Goal: Task Accomplishment & Management: Use online tool/utility

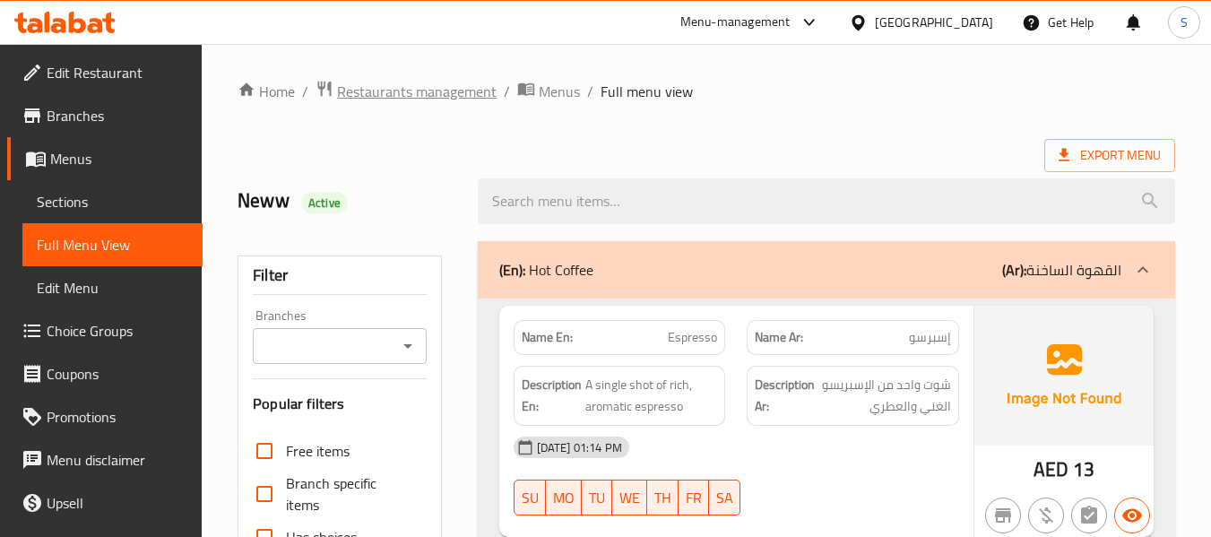
click at [445, 82] on span "Restaurants management" at bounding box center [417, 92] width 160 height 22
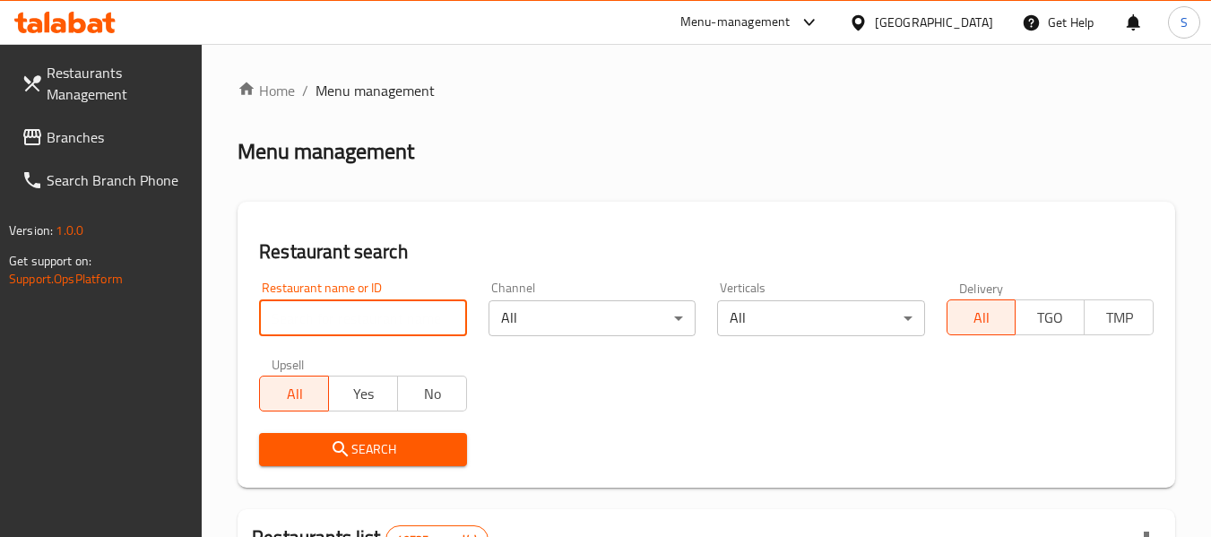
paste input "704037"
type input "704037"
click button "Search" at bounding box center [362, 449] width 207 height 33
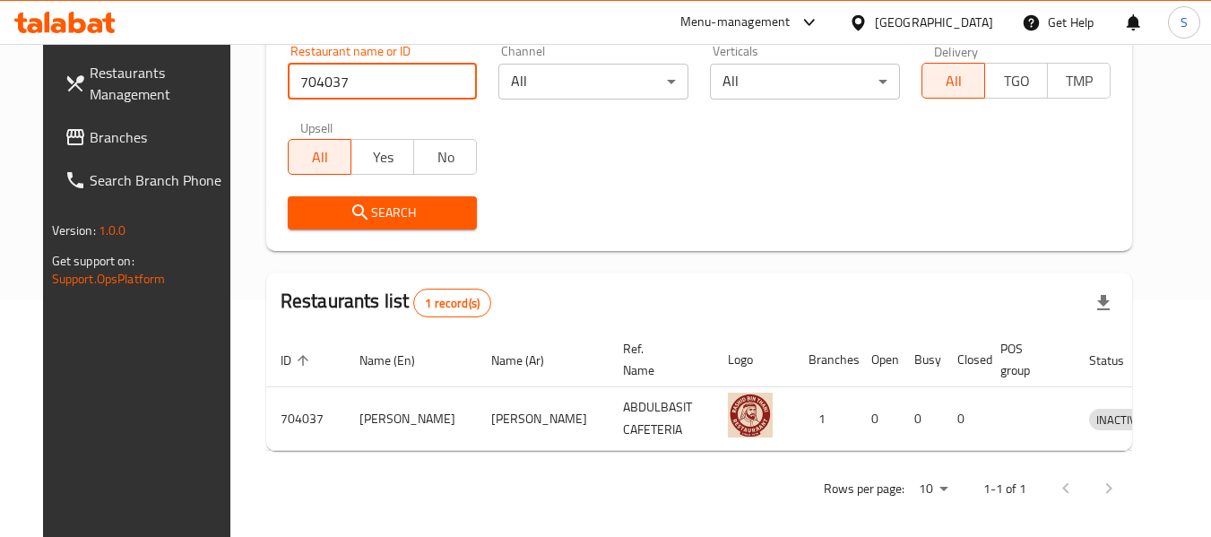
scroll to position [240, 0]
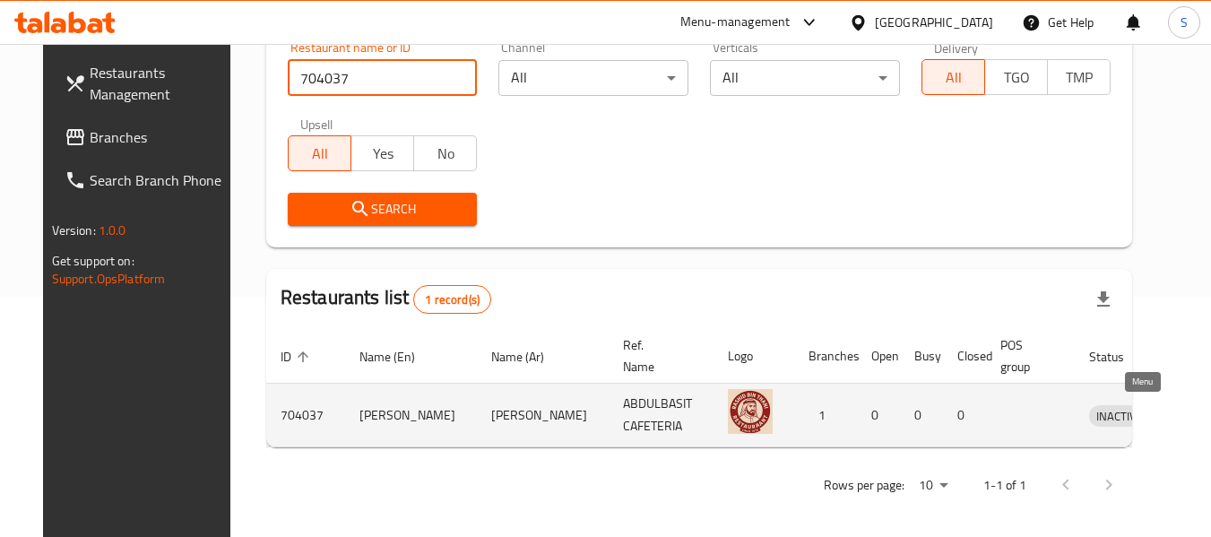
click at [1187, 411] on icon "enhanced table" at bounding box center [1197, 416] width 20 height 15
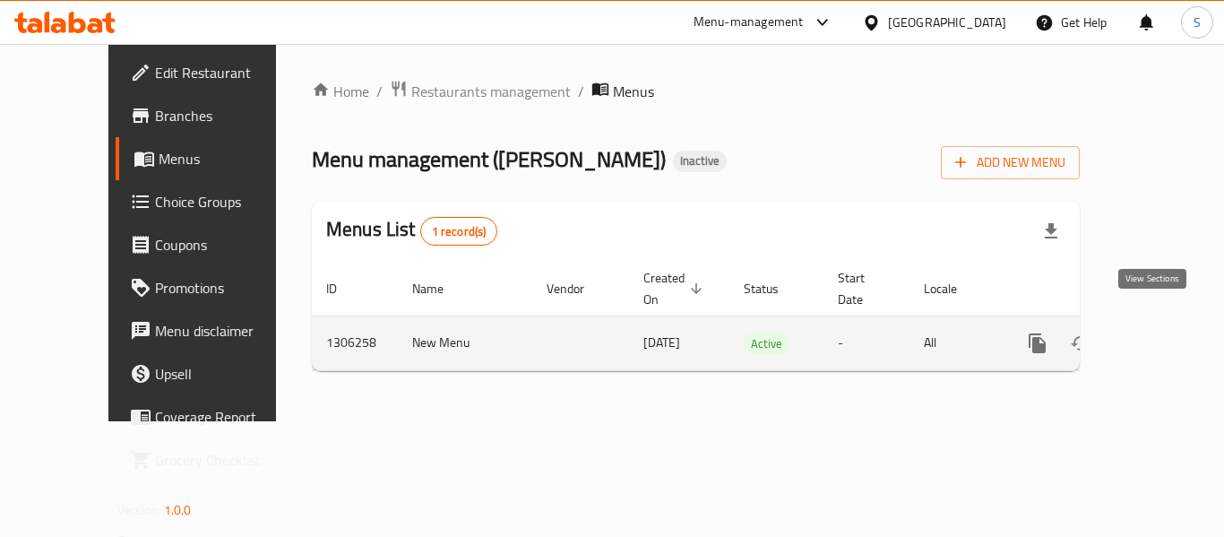
click at [1156, 332] on icon "enhanced table" at bounding box center [1167, 343] width 22 height 22
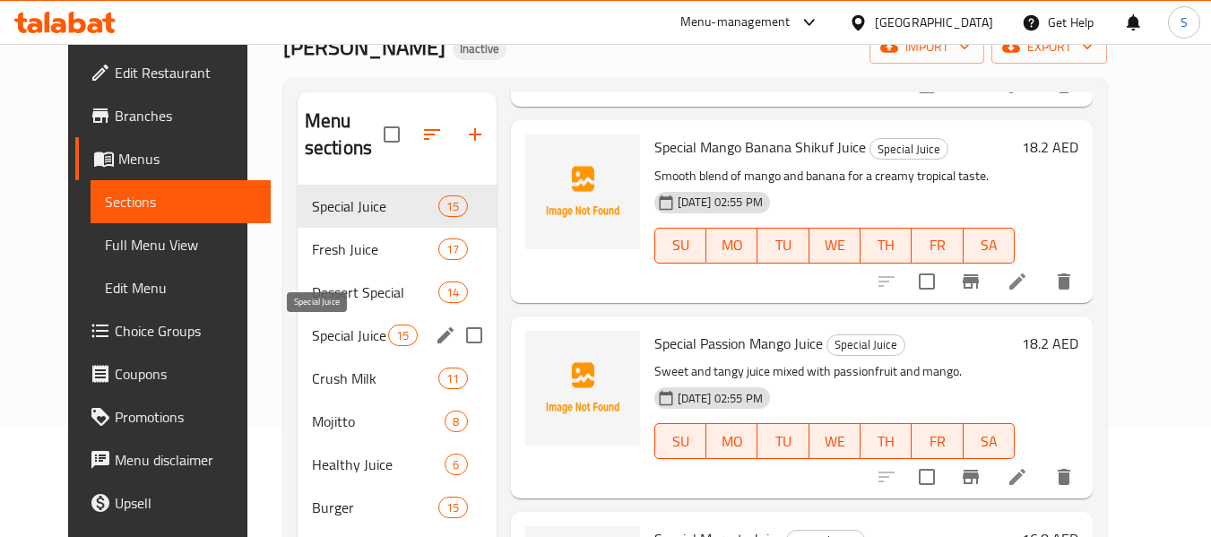
scroll to position [97, 0]
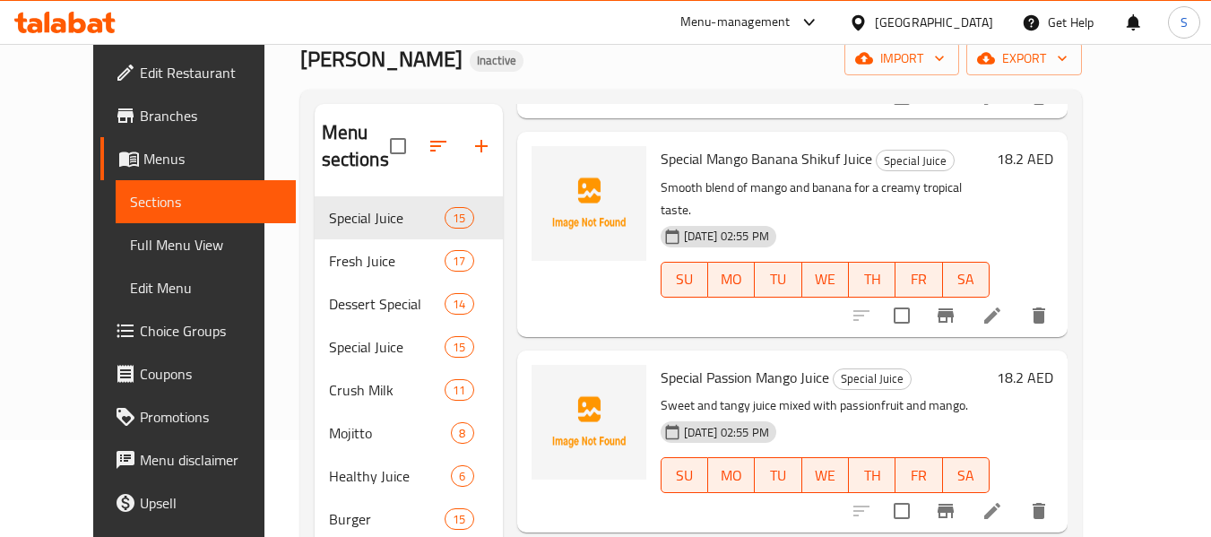
click at [140, 75] on span "Edit Restaurant" at bounding box center [211, 73] width 142 height 22
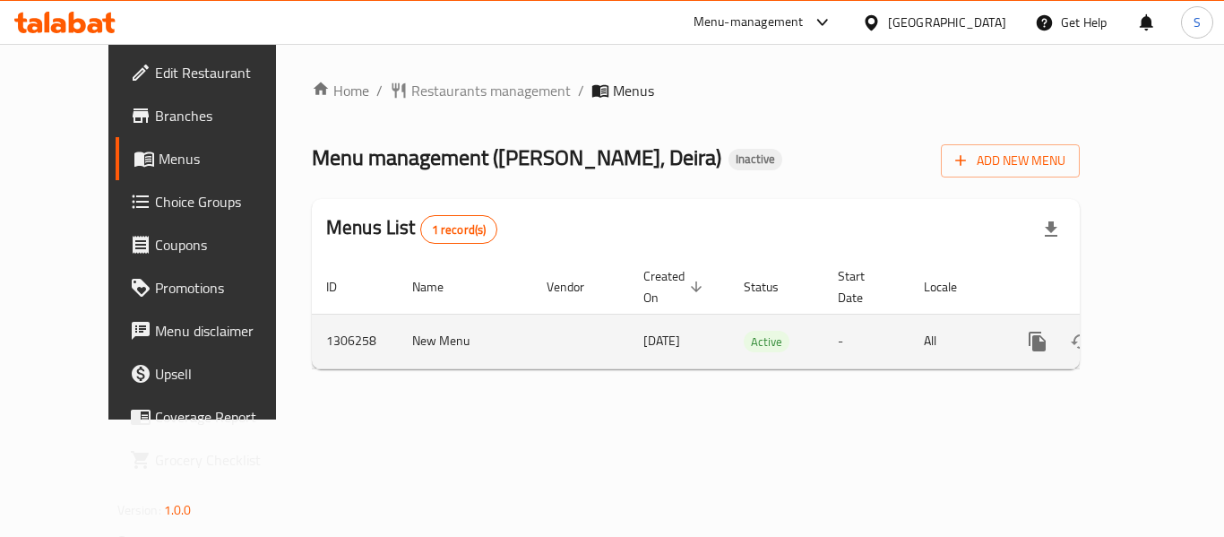
click at [1160, 331] on icon "enhanced table" at bounding box center [1167, 342] width 22 height 22
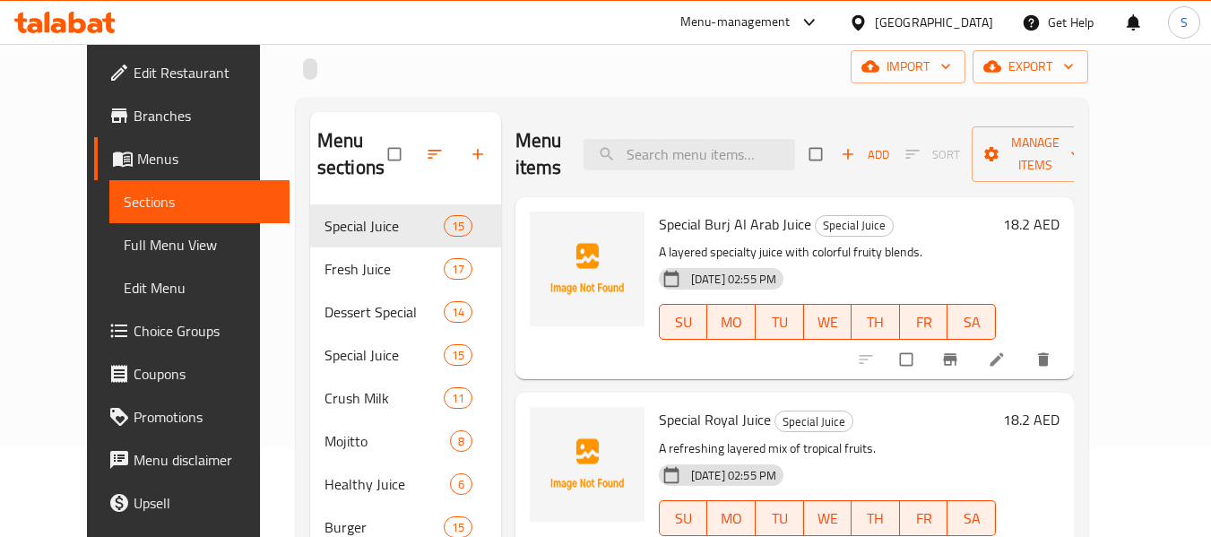
scroll to position [90, 0]
click at [124, 245] on span "Full Menu View" at bounding box center [199, 245] width 151 height 22
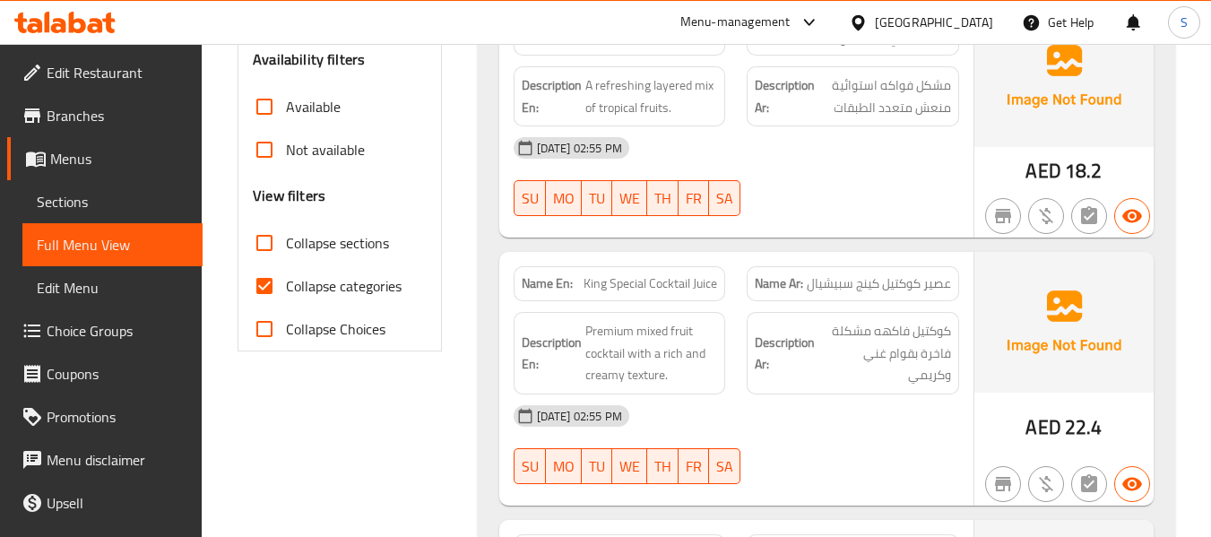
scroll to position [627, 0]
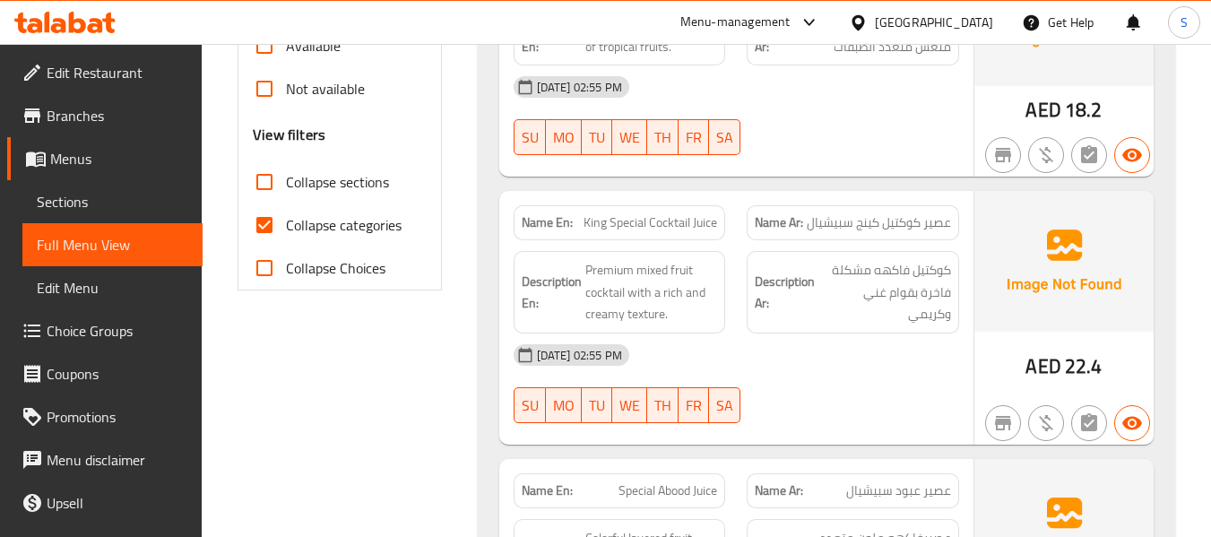
click at [326, 225] on span "Collapse categories" at bounding box center [344, 225] width 116 height 22
click at [286, 225] on input "Collapse categories" at bounding box center [264, 224] width 43 height 43
checkbox input "false"
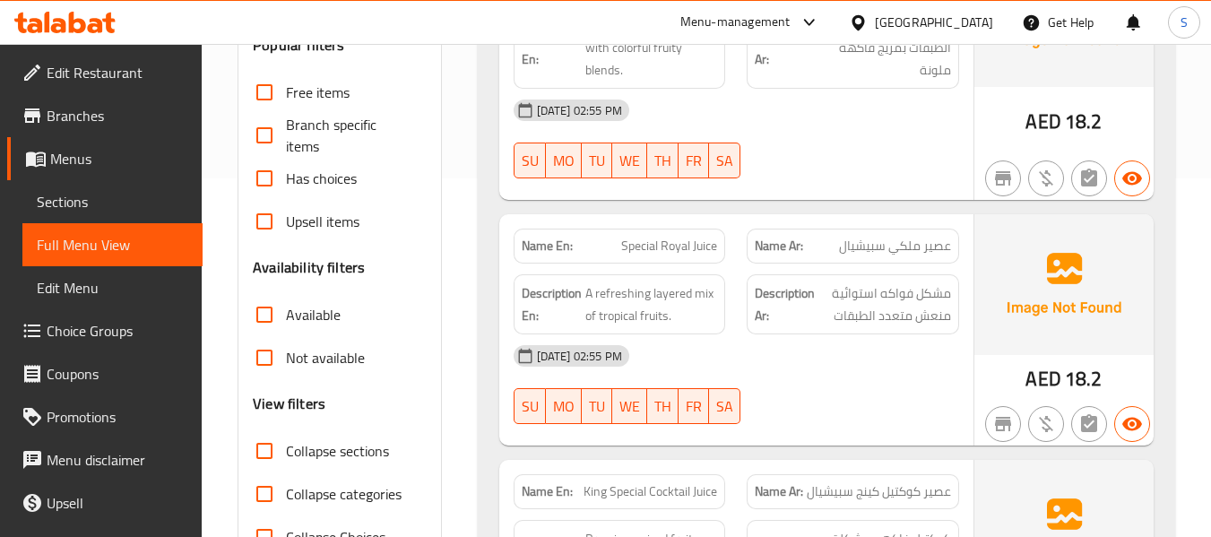
scroll to position [448, 0]
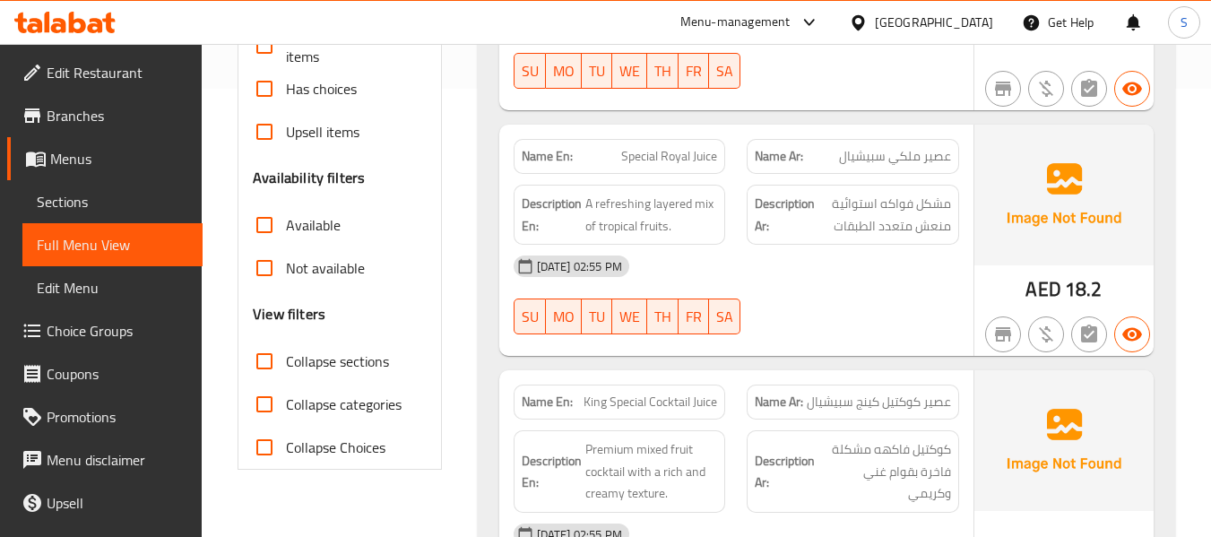
click at [305, 364] on span "Collapse sections" at bounding box center [337, 361] width 103 height 22
click at [286, 364] on input "Collapse sections" at bounding box center [264, 361] width 43 height 43
checkbox input "true"
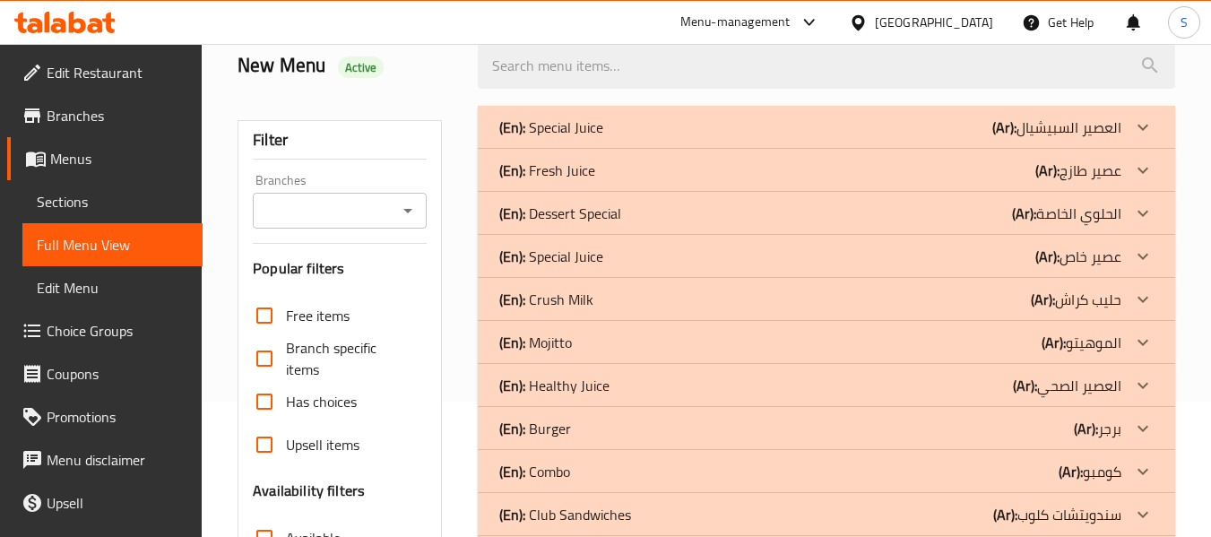
scroll to position [90, 0]
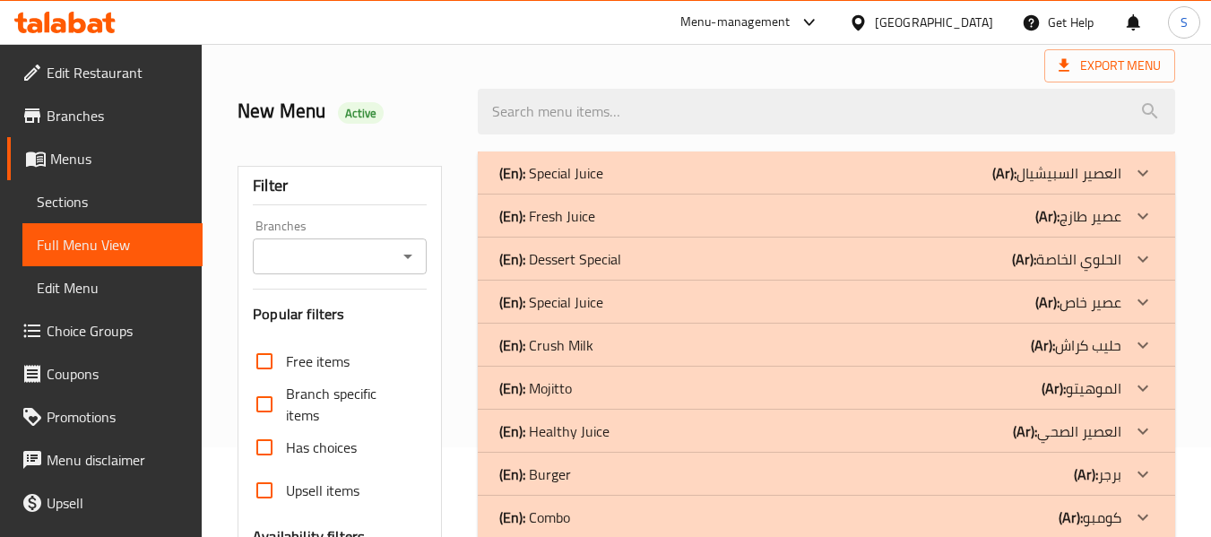
click at [635, 184] on div "(En): Fresh Juice (Ar): عصير طازج" at bounding box center [810, 173] width 622 height 22
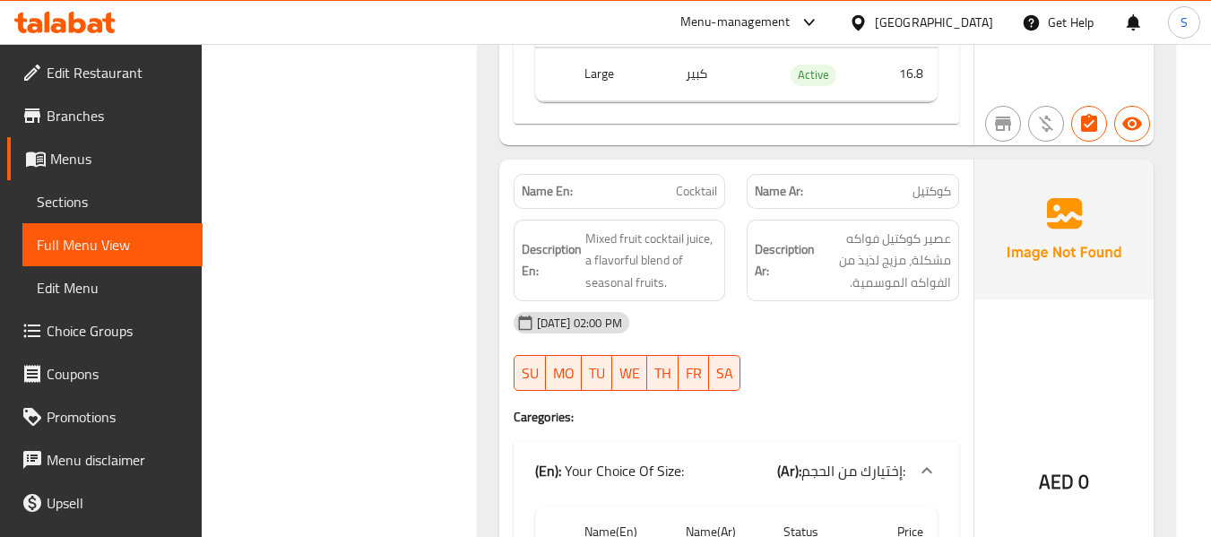
scroll to position [8834, 0]
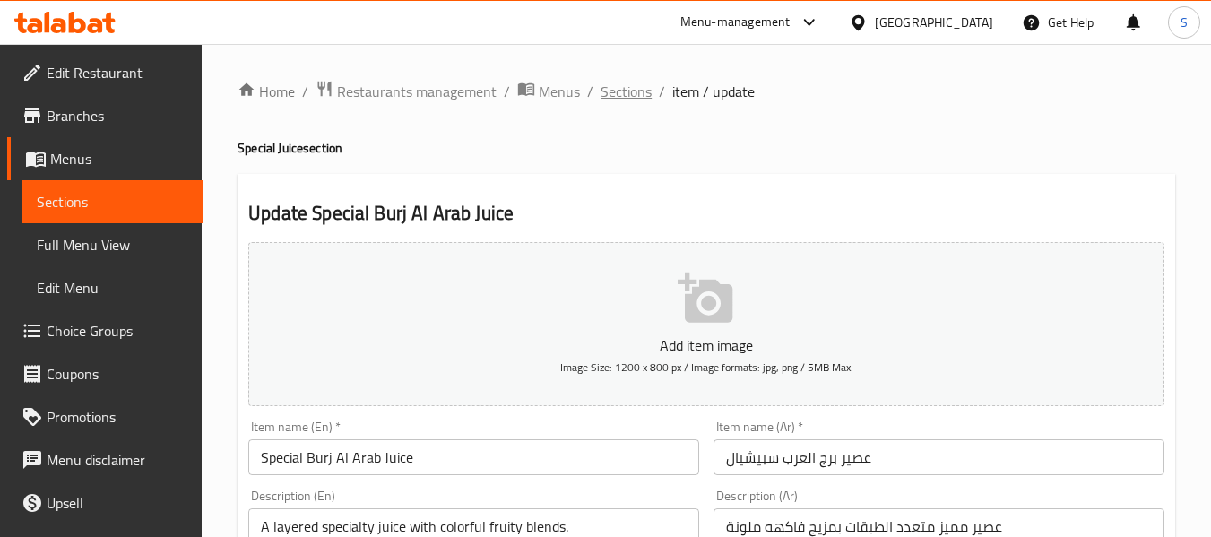
click at [619, 96] on span "Sections" at bounding box center [625, 92] width 51 height 22
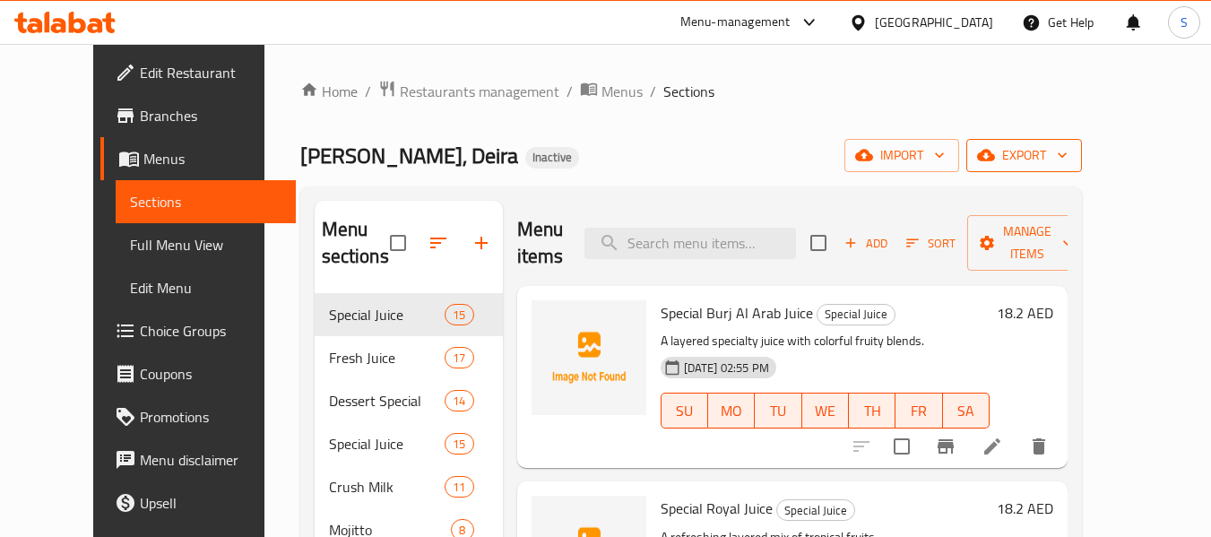
click at [1067, 162] on span "export" at bounding box center [1023, 155] width 87 height 22
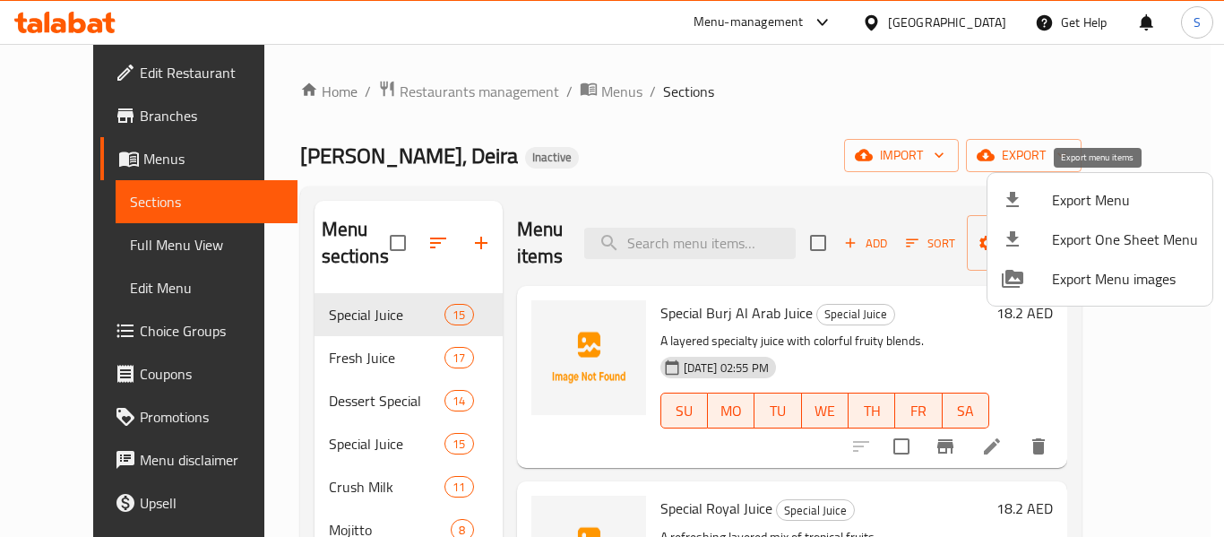
click at [1112, 192] on span "Export Menu" at bounding box center [1125, 200] width 146 height 22
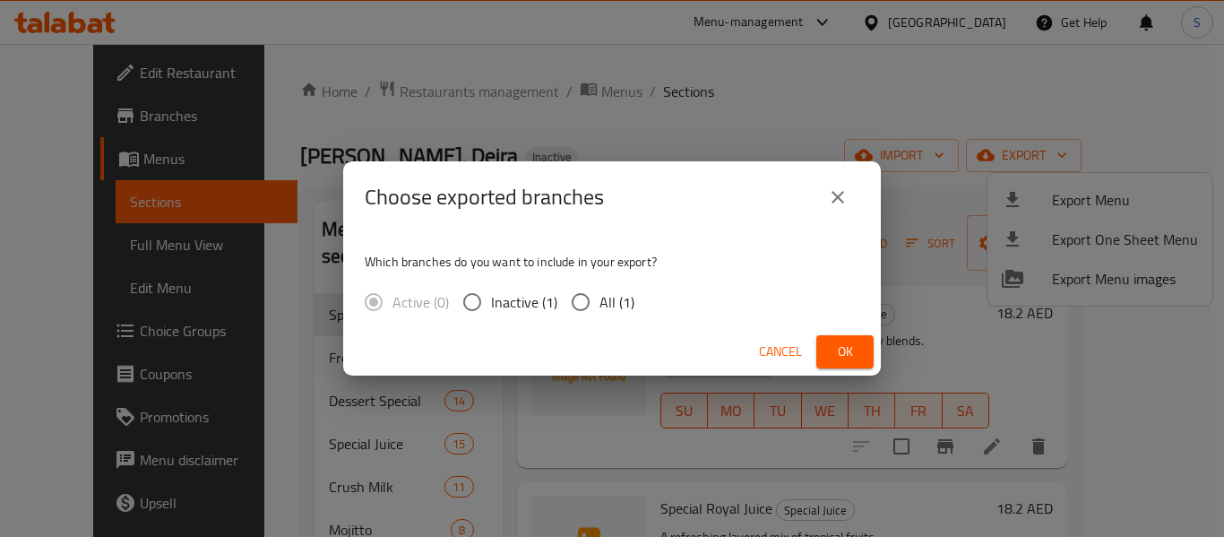
click at [604, 302] on span "All (1)" at bounding box center [617, 302] width 35 height 22
click at [600, 302] on input "All (1)" at bounding box center [581, 302] width 38 height 38
radio input "true"
click at [842, 350] on span "Ok" at bounding box center [845, 352] width 29 height 22
